Goal: Ask a question

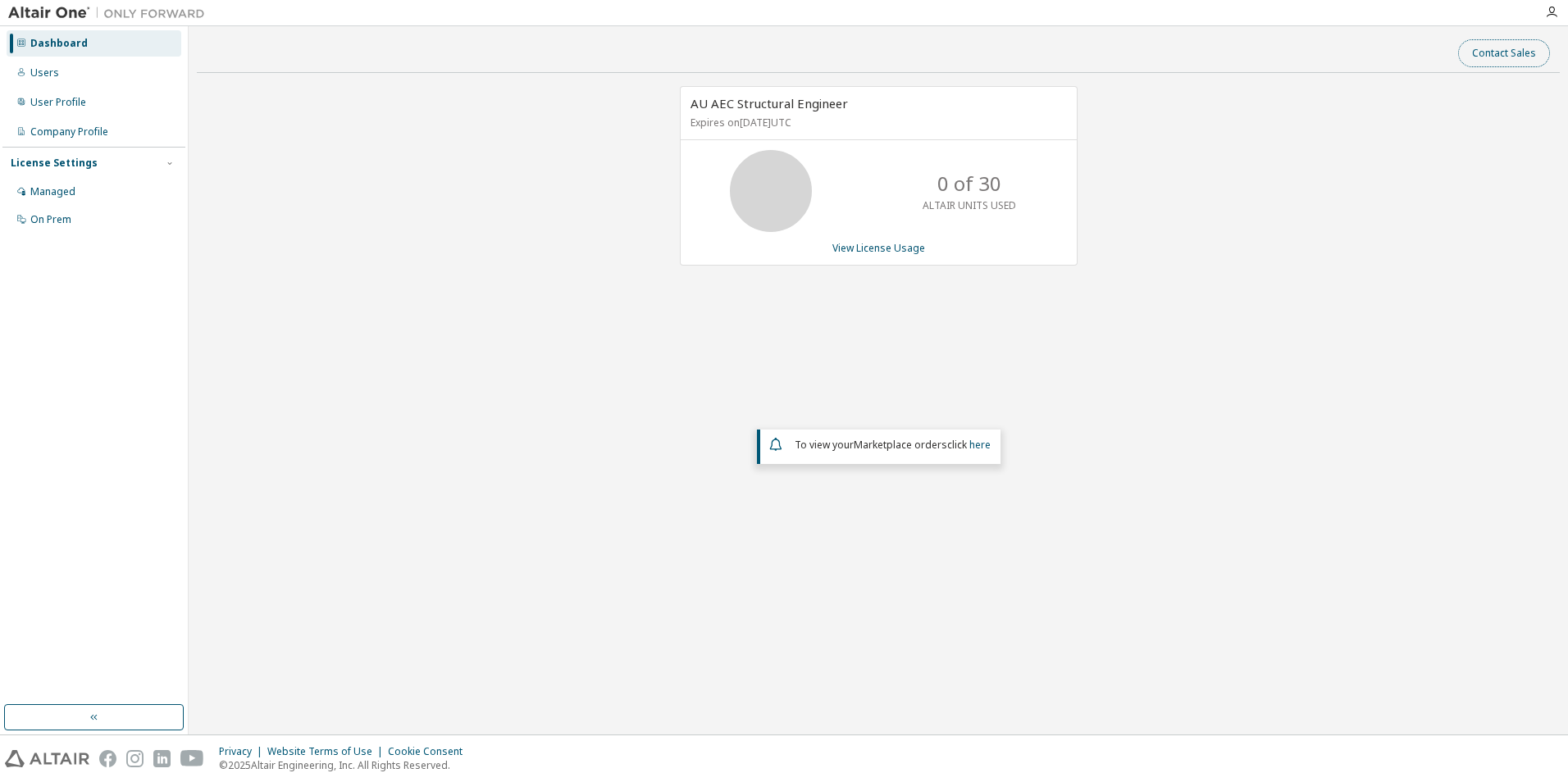
click at [1498, 46] on button "Contact Sales" at bounding box center [1504, 53] width 92 height 28
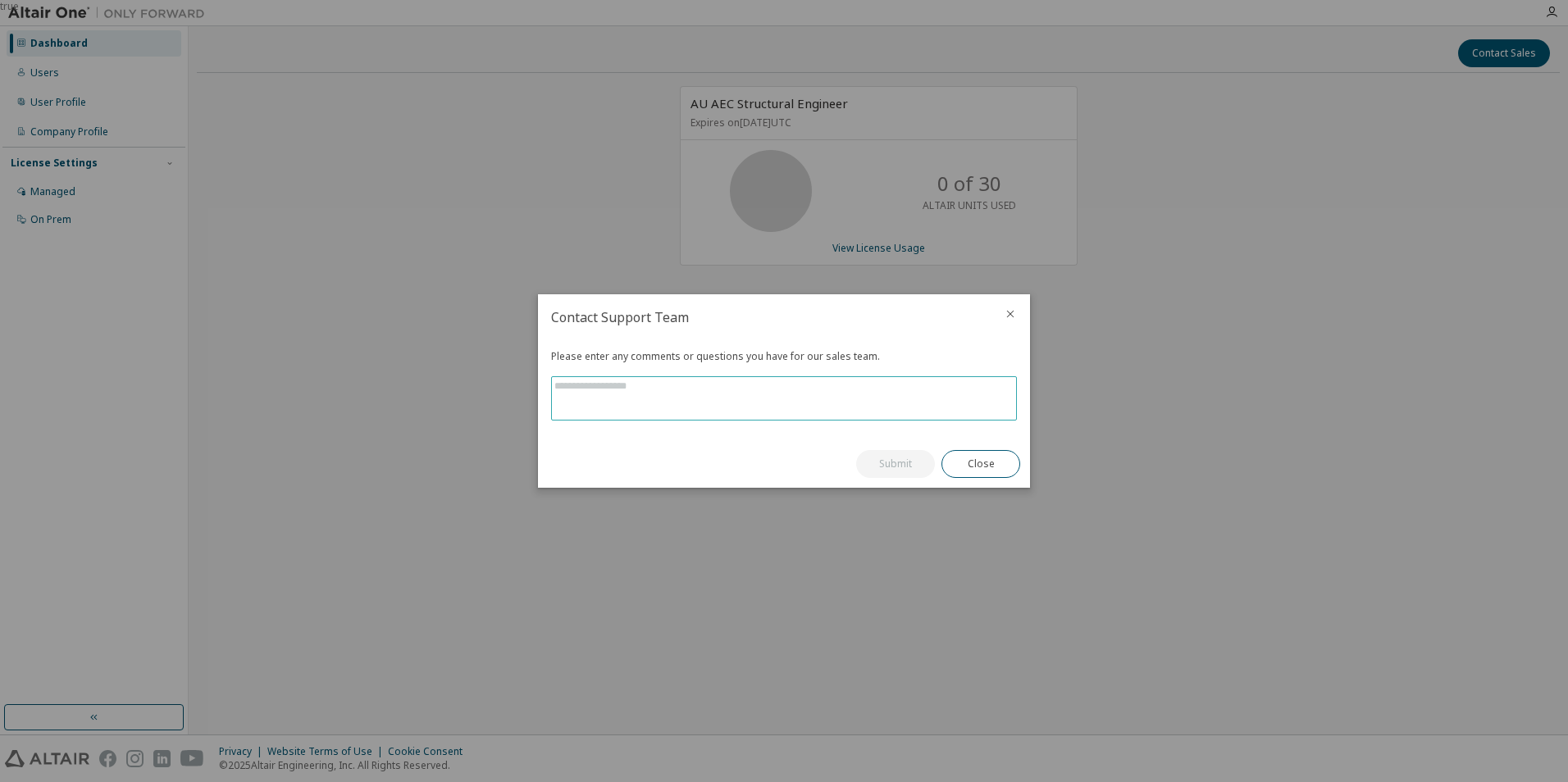
click at [727, 388] on textarea at bounding box center [783, 399] width 464 height 42
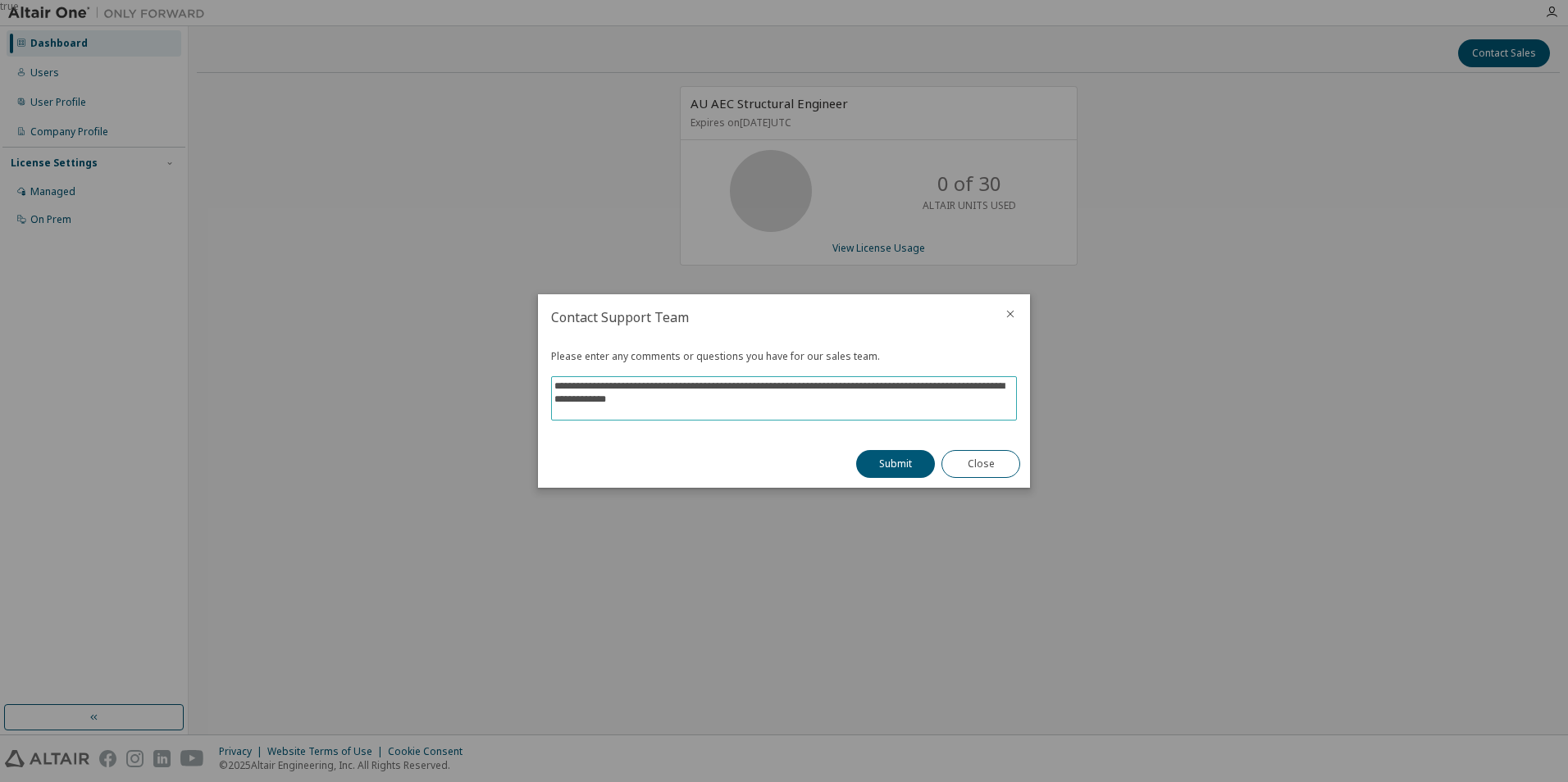
type textarea "**********"
click at [857, 453] on div "Submit Close" at bounding box center [938, 464] width 184 height 47
drag, startPoint x: 857, startPoint y: 453, endPoint x: 867, endPoint y: 460, distance: 12.2
click at [867, 460] on button "Submit" at bounding box center [895, 464] width 79 height 28
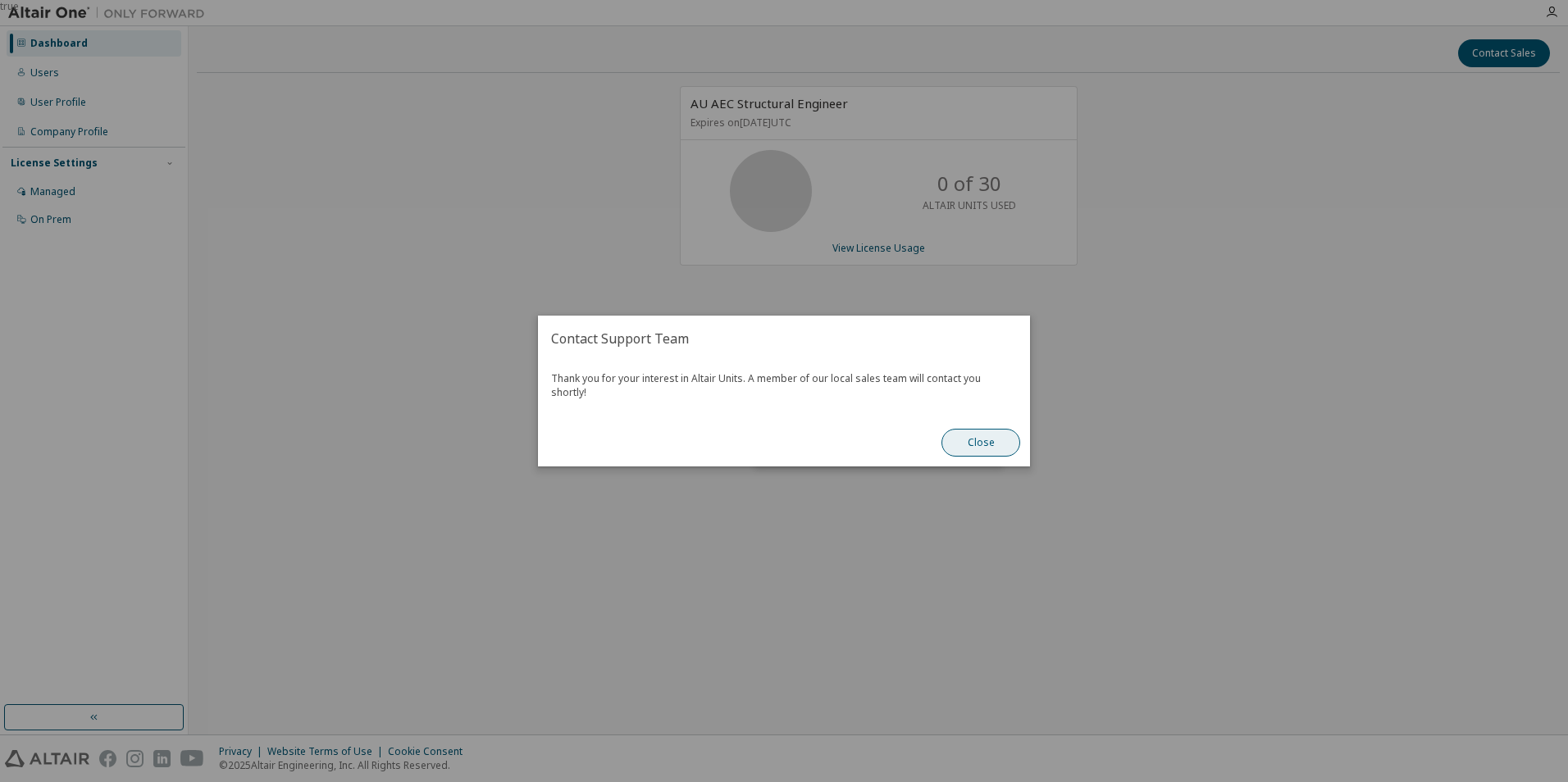
click at [972, 438] on button "Close" at bounding box center [981, 442] width 79 height 28
